Goal: Task Accomplishment & Management: Use online tool/utility

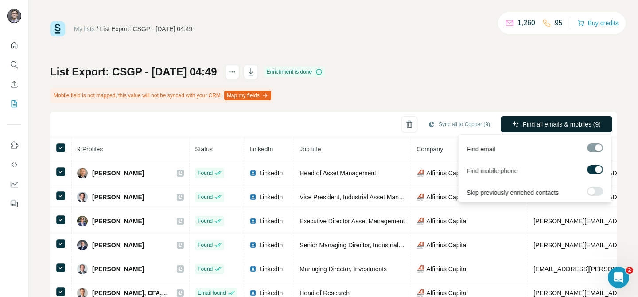
click at [576, 123] on span "Find all emails & mobiles (9)" at bounding box center [562, 124] width 78 height 9
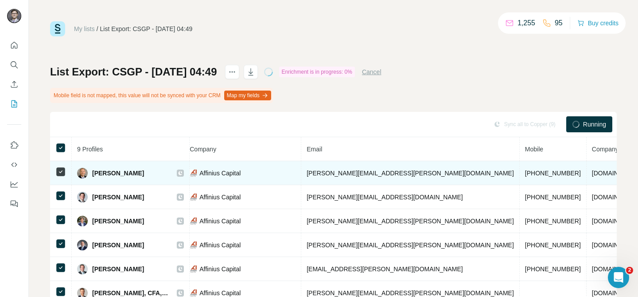
scroll to position [0, 246]
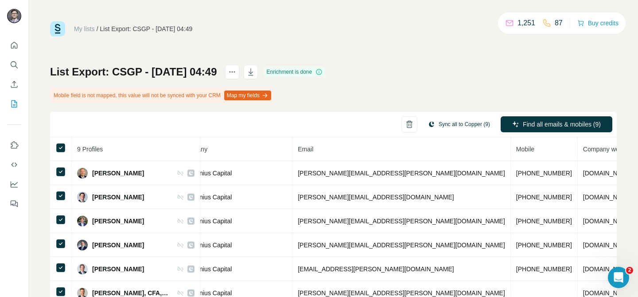
click at [477, 124] on button "Sync all to Copper (9)" at bounding box center [459, 123] width 74 height 13
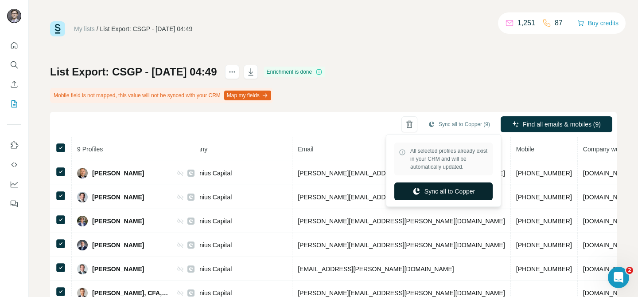
click at [449, 191] on button "Sync all to Copper" at bounding box center [444, 191] width 98 height 18
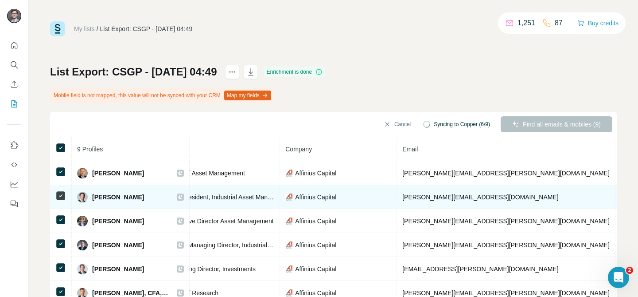
scroll to position [0, 0]
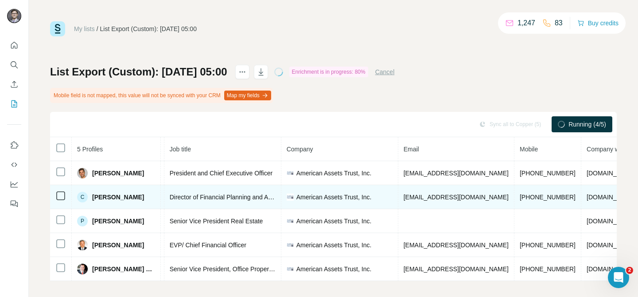
scroll to position [0, 102]
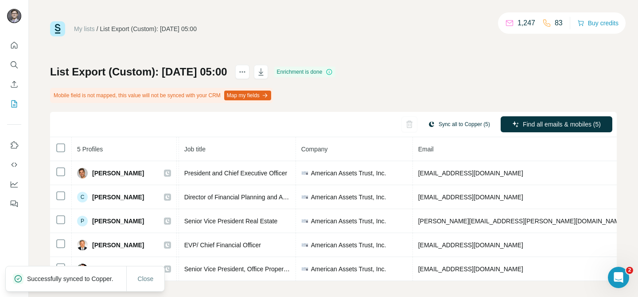
click at [459, 126] on button "Sync all to Copper (5)" at bounding box center [459, 123] width 74 height 13
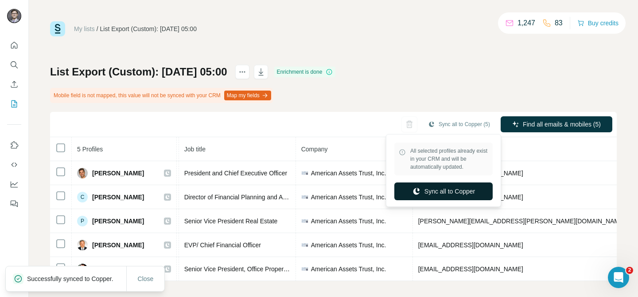
click at [450, 192] on button "Sync all to Copper" at bounding box center [444, 191] width 98 height 18
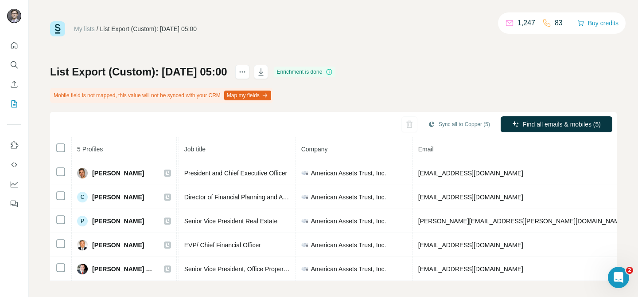
click at [436, 60] on div "My lists / List Export (Custom): 28/08/2025 05:00 1,247 83 Buy credits List Exp…" at bounding box center [333, 150] width 567 height 259
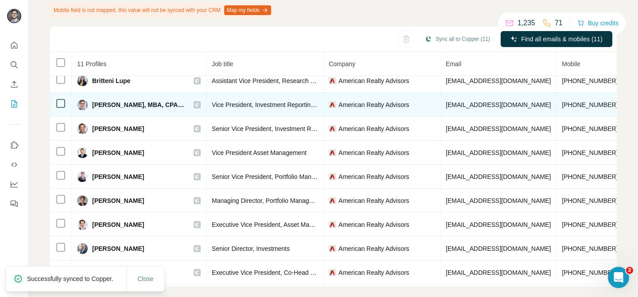
scroll to position [0, 105]
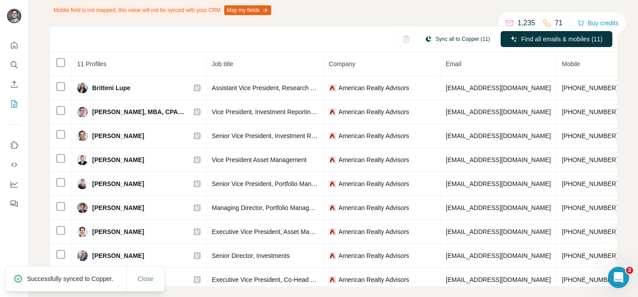
click at [451, 42] on button "Sync all to Copper (11)" at bounding box center [458, 38] width 78 height 13
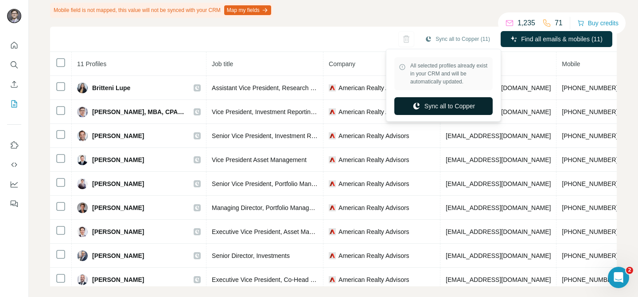
click at [442, 108] on button "Sync all to Copper" at bounding box center [444, 106] width 98 height 18
